Goal: Transaction & Acquisition: Register for event/course

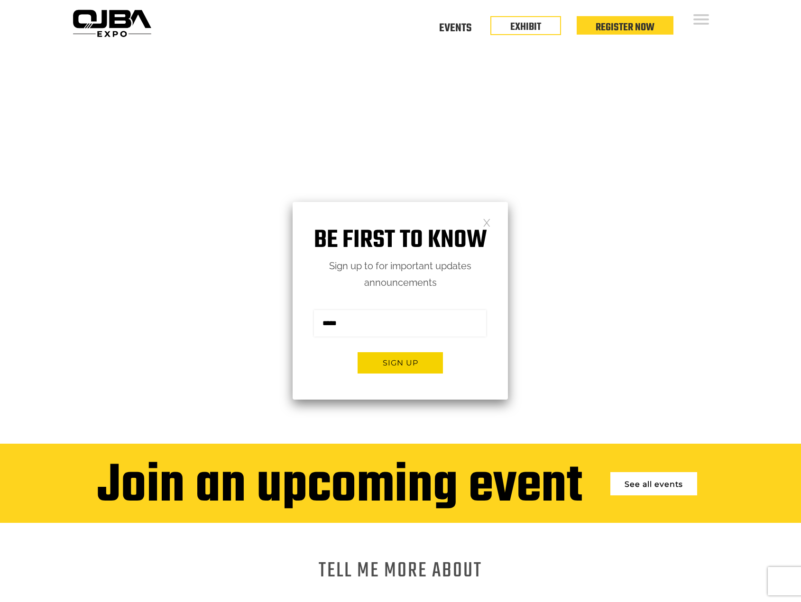
click at [485, 223] on link at bounding box center [487, 222] width 8 height 8
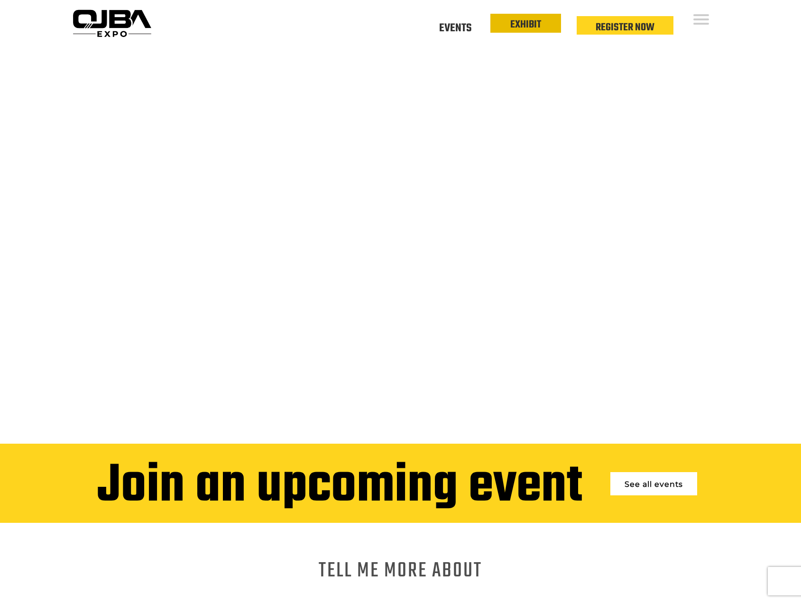
click at [521, 19] on link "EXHIBIT" at bounding box center [525, 25] width 31 height 16
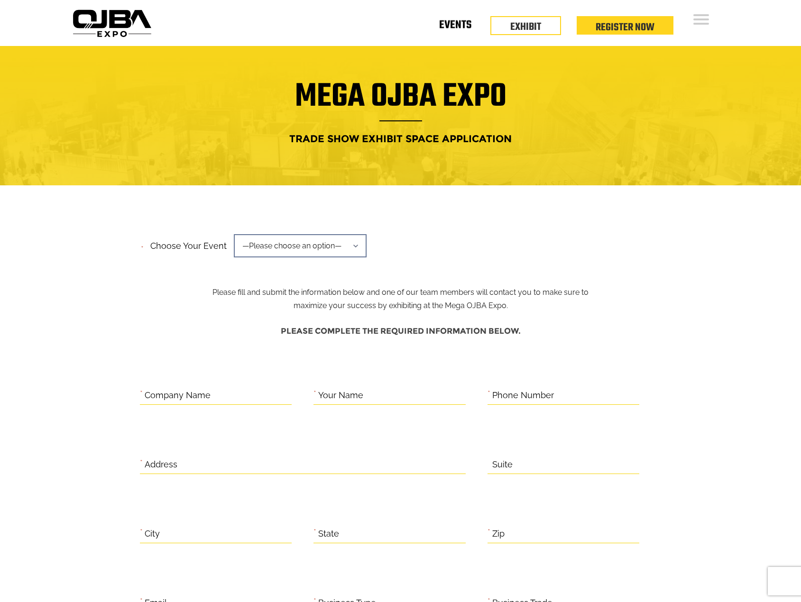
click at [454, 25] on link "Events" at bounding box center [455, 26] width 32 height 3
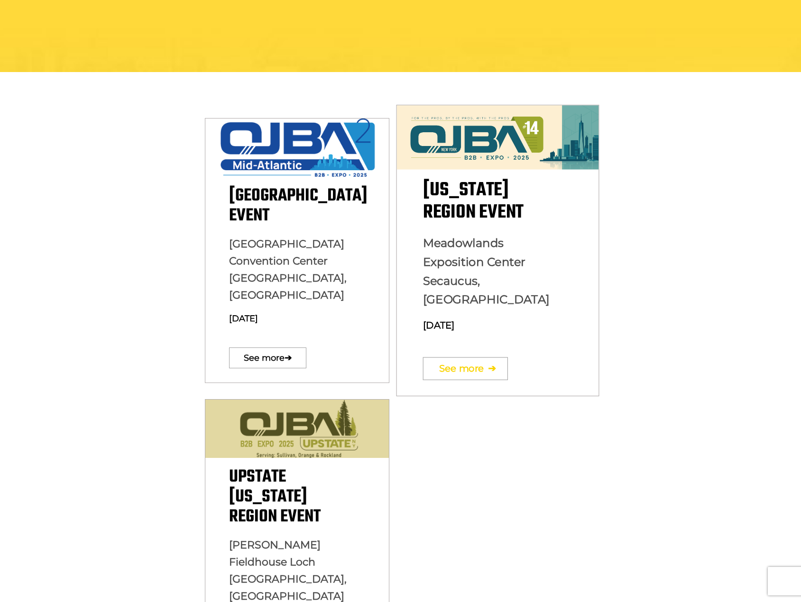
click at [479, 357] on link "See more ➔" at bounding box center [465, 368] width 85 height 23
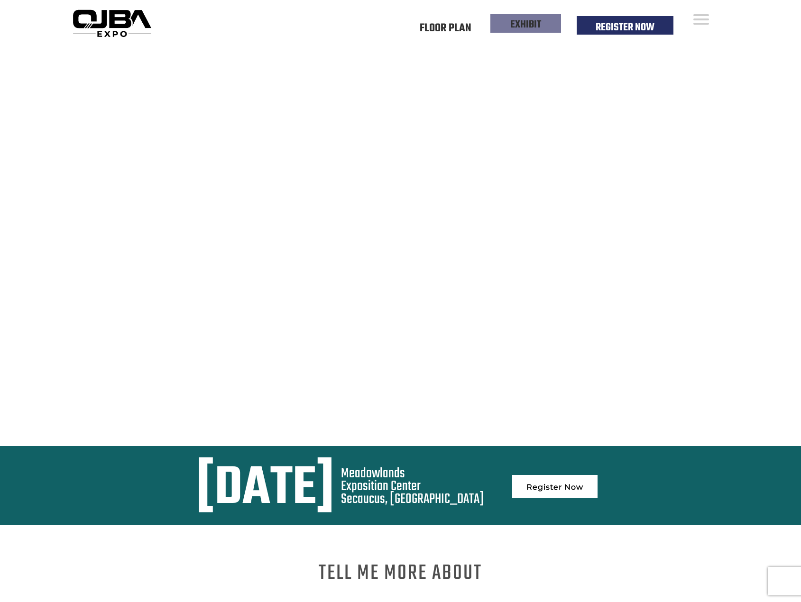
click at [518, 21] on link "EXHIBIT" at bounding box center [525, 25] width 31 height 16
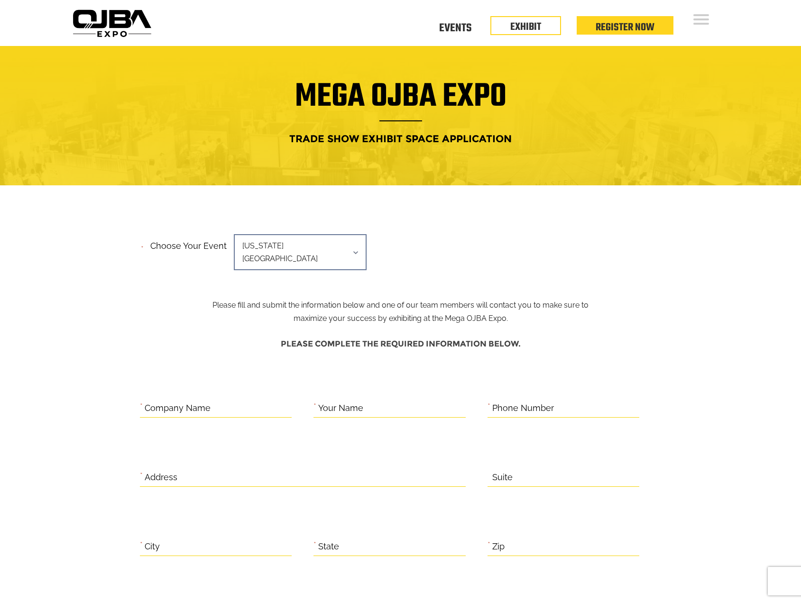
click at [319, 248] on span "[US_STATE][GEOGRAPHIC_DATA]" at bounding box center [300, 252] width 133 height 36
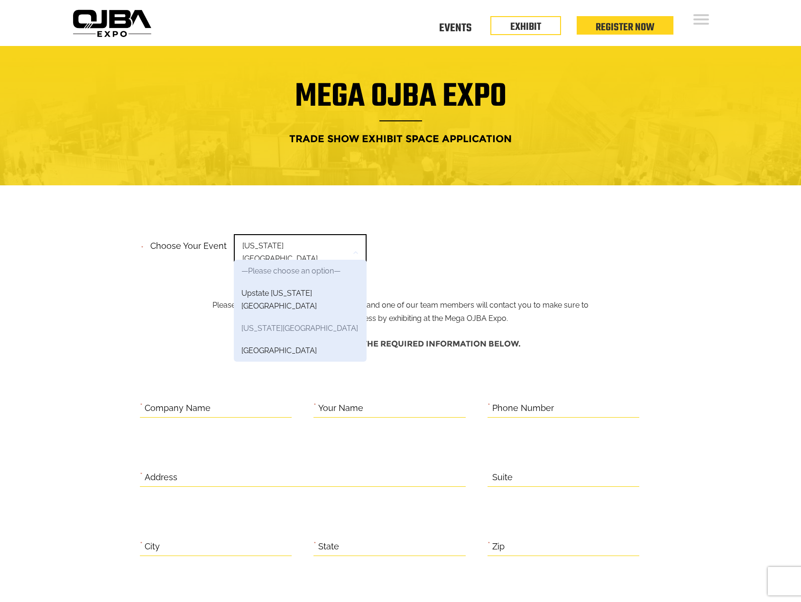
click at [294, 317] on link "[US_STATE][GEOGRAPHIC_DATA]" at bounding box center [300, 328] width 133 height 22
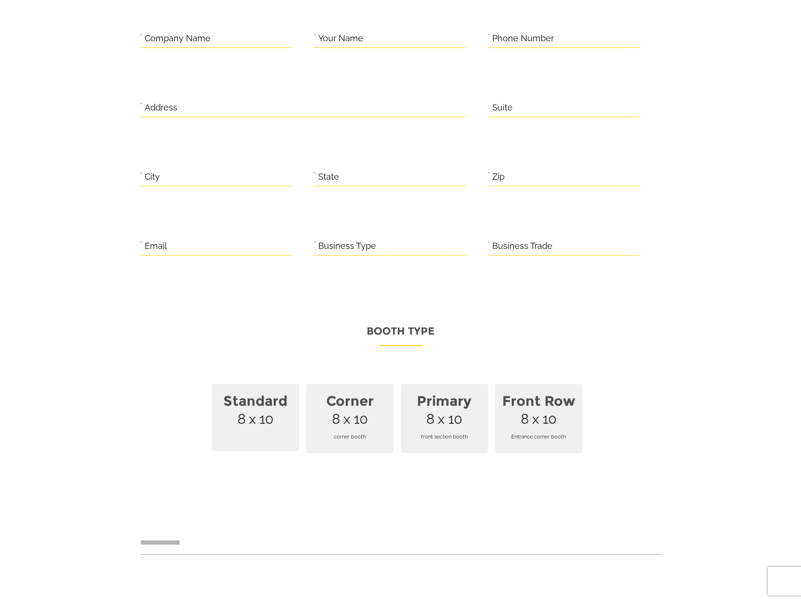
scroll to position [380, 0]
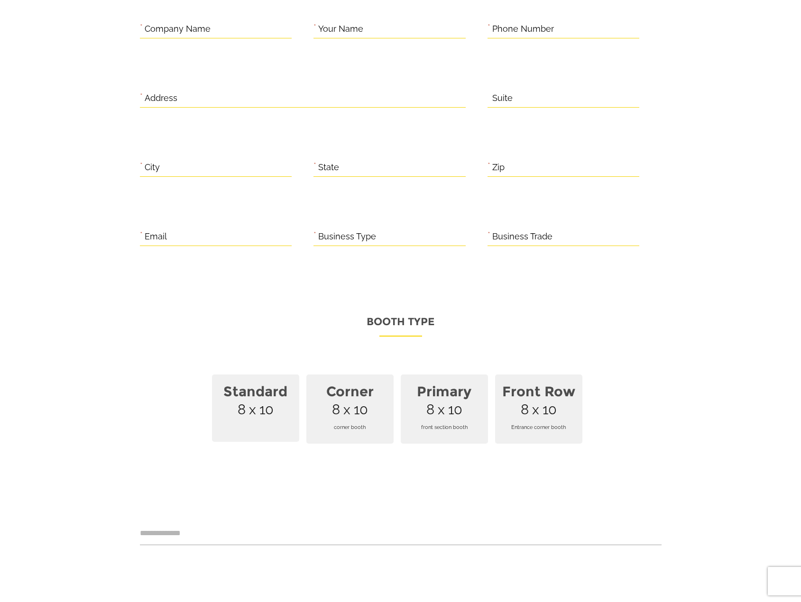
click at [270, 403] on span "Standard 8 x 10" at bounding box center [255, 408] width 87 height 67
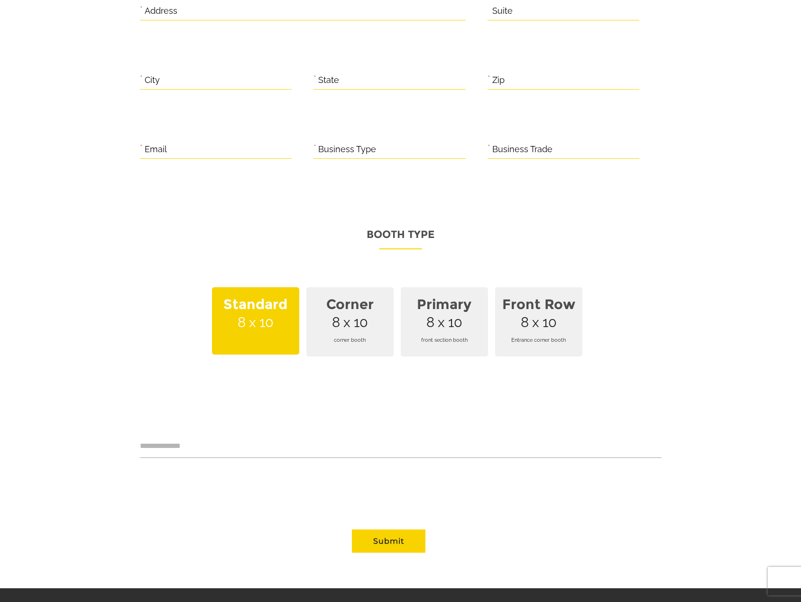
scroll to position [427, 0]
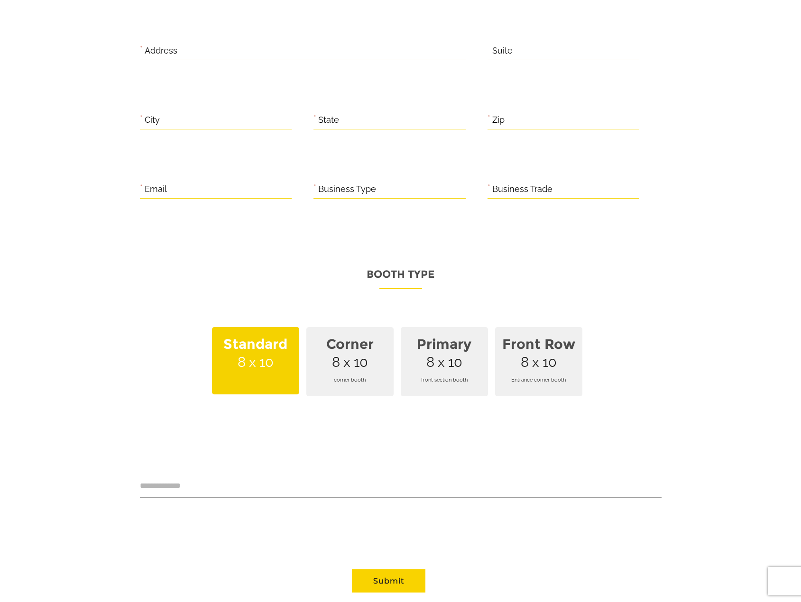
click at [352, 338] on strong "Corner" at bounding box center [350, 345] width 76 height 28
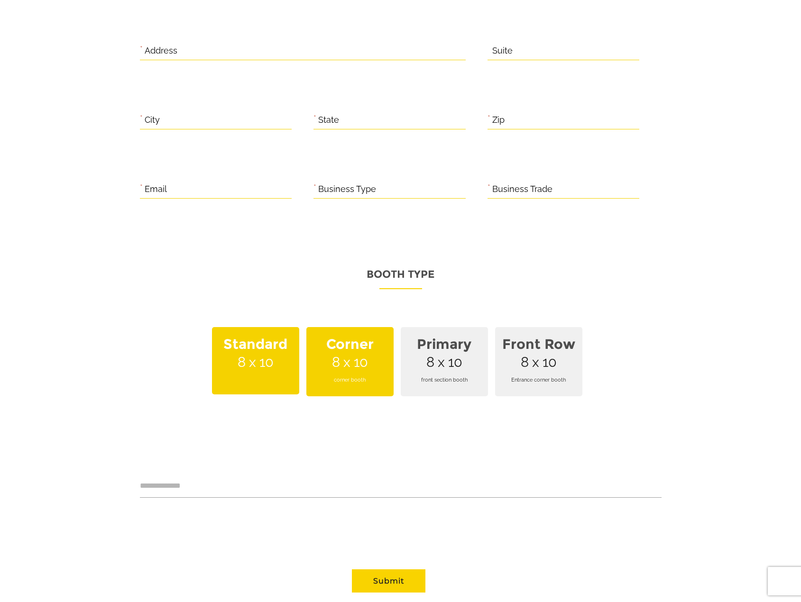
click at [352, 338] on strong "Corner" at bounding box center [350, 345] width 76 height 28
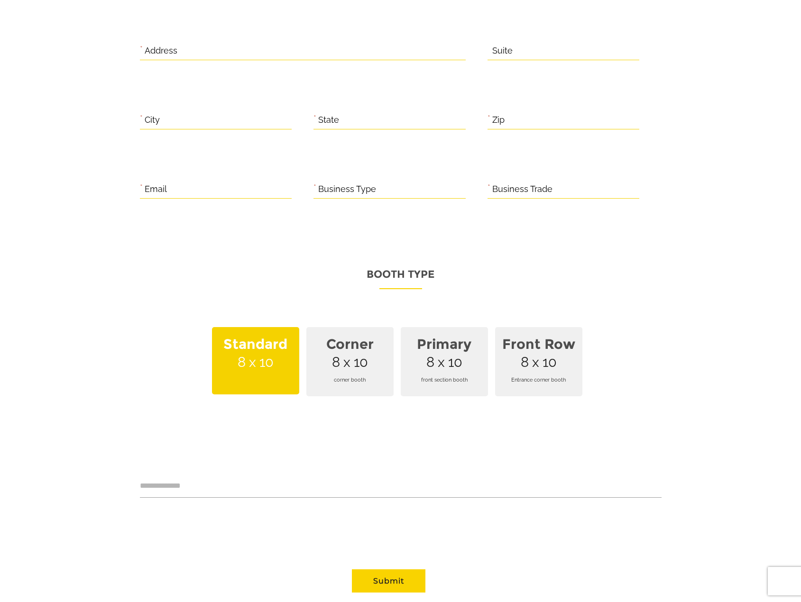
click at [261, 356] on span "Standard 8 x 10" at bounding box center [255, 360] width 87 height 67
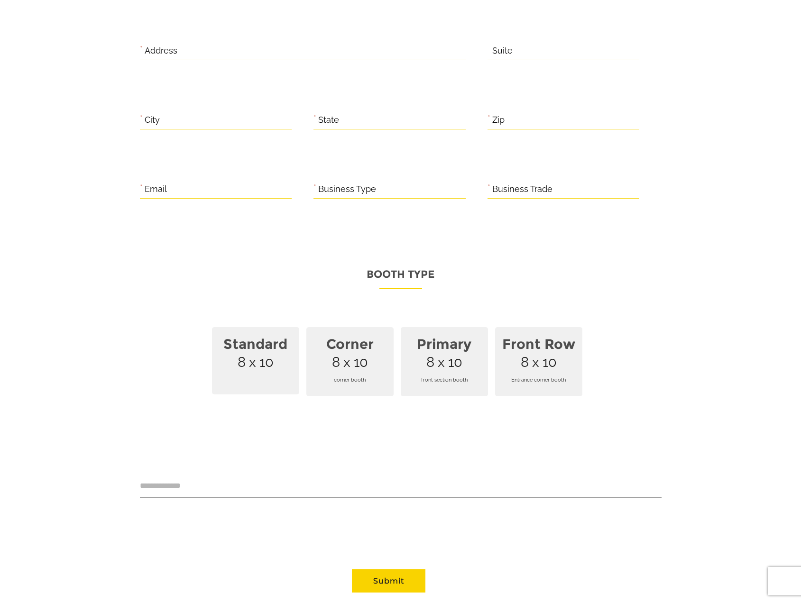
scroll to position [0, 0]
click at [250, 337] on strong "Standard" at bounding box center [256, 345] width 76 height 28
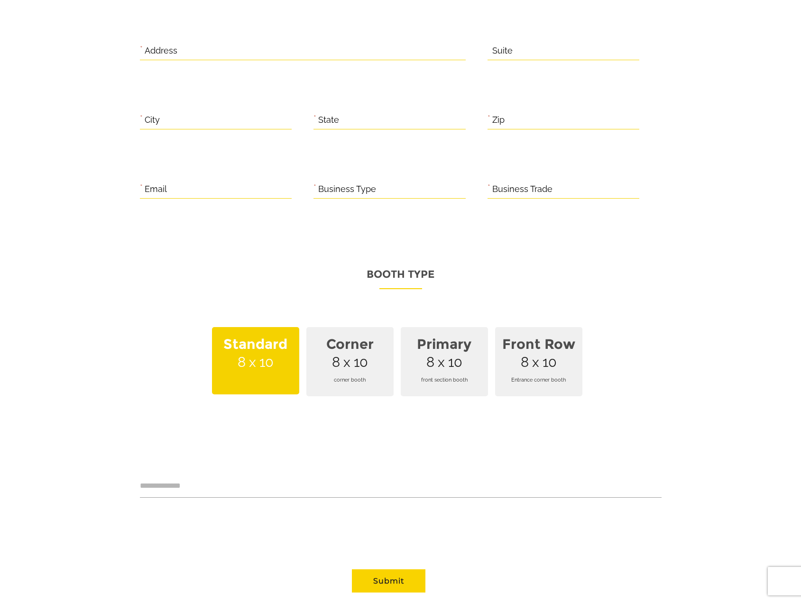
click at [250, 337] on strong "Standard" at bounding box center [256, 345] width 76 height 28
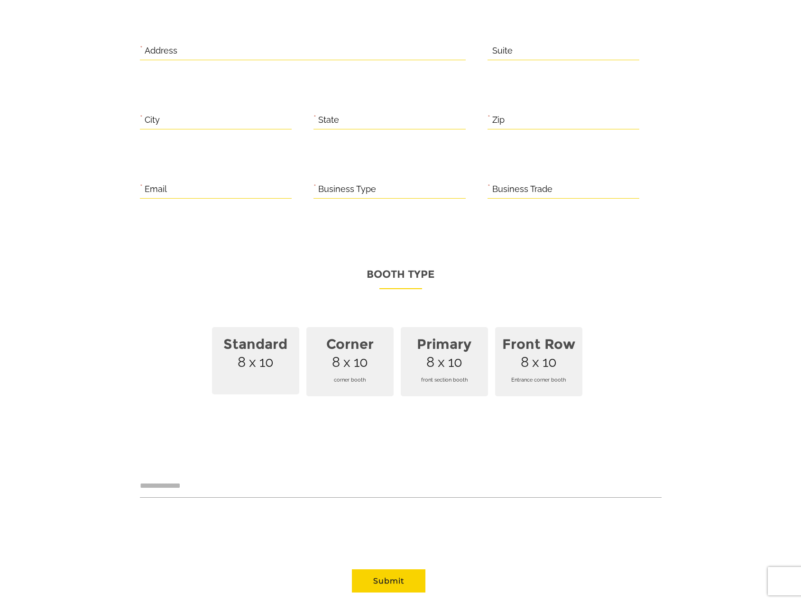
click at [537, 382] on span "Front Row 8 x 10 Entrance corner booth" at bounding box center [538, 361] width 87 height 69
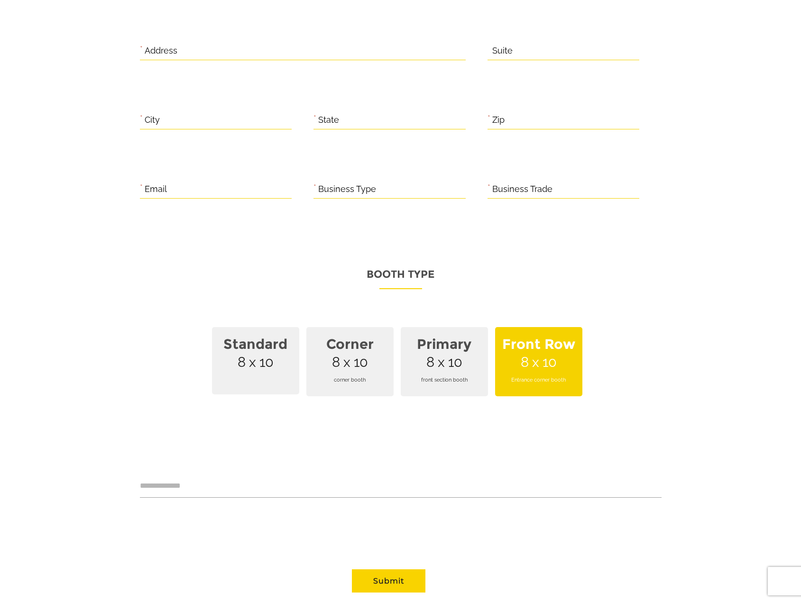
click at [170, 472] on div "Contact form" at bounding box center [401, 494] width 522 height 44
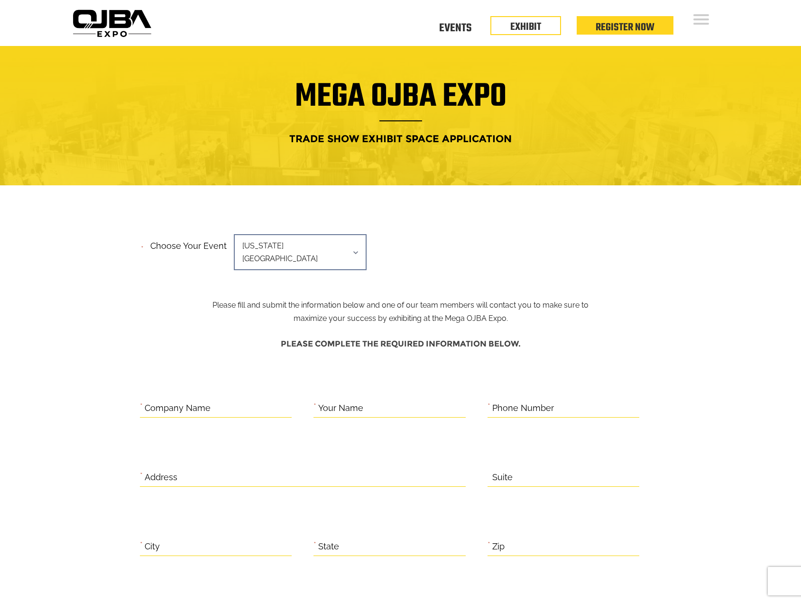
click at [277, 232] on div "**********" at bounding box center [401, 255] width 522 height 49
click at [618, 28] on link "Register Now" at bounding box center [625, 25] width 59 height 16
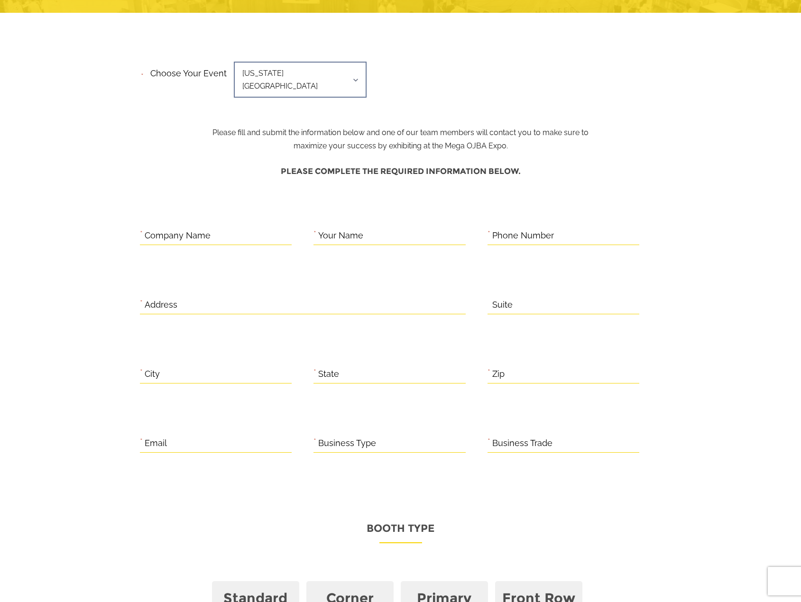
scroll to position [142, 0]
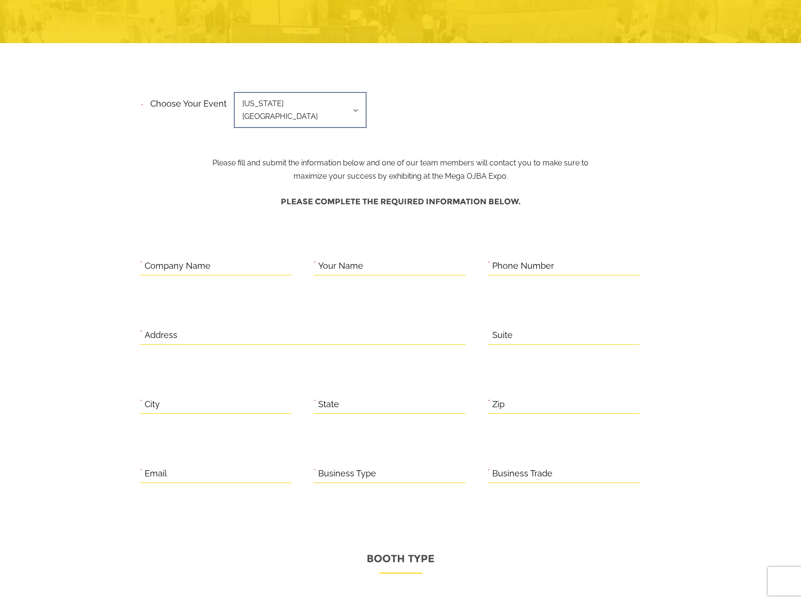
click at [166, 259] on label "Company Name" at bounding box center [178, 266] width 66 height 15
click at [166, 257] on input "Company Name" at bounding box center [216, 266] width 152 height 19
click at [355, 259] on label "Your Name" at bounding box center [340, 266] width 45 height 15
click at [355, 257] on input "Your Name" at bounding box center [390, 266] width 152 height 19
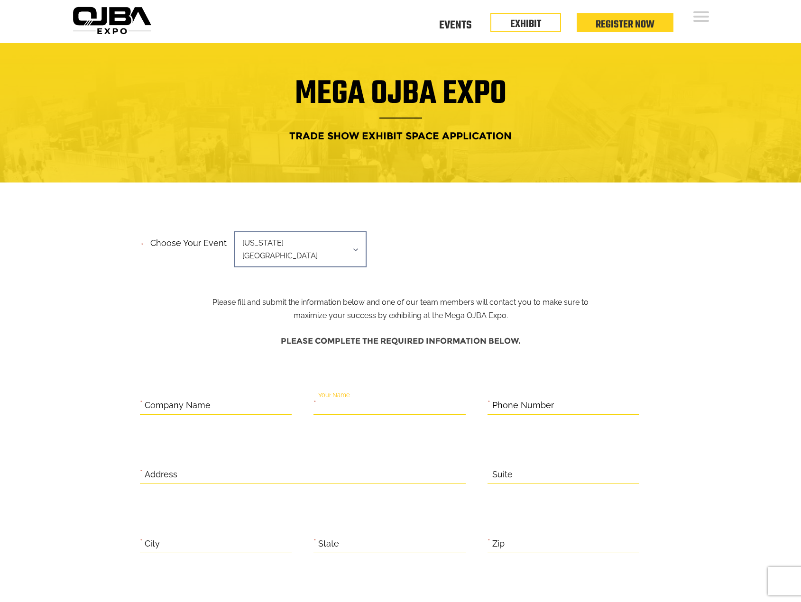
scroll to position [0, 0]
